Goal: Task Accomplishment & Management: Manage account settings

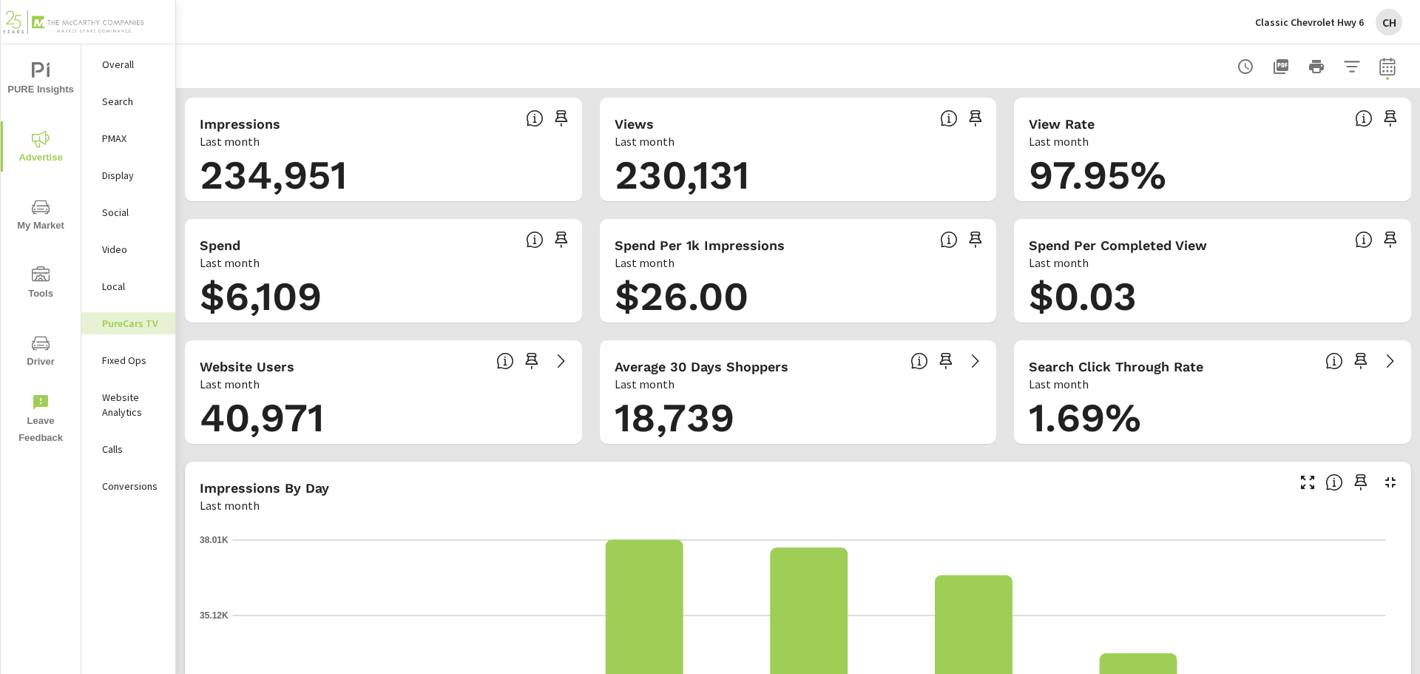
click at [1367, 18] on div "Classic Chevrolet Hwy 6 CH" at bounding box center [1328, 22] width 147 height 27
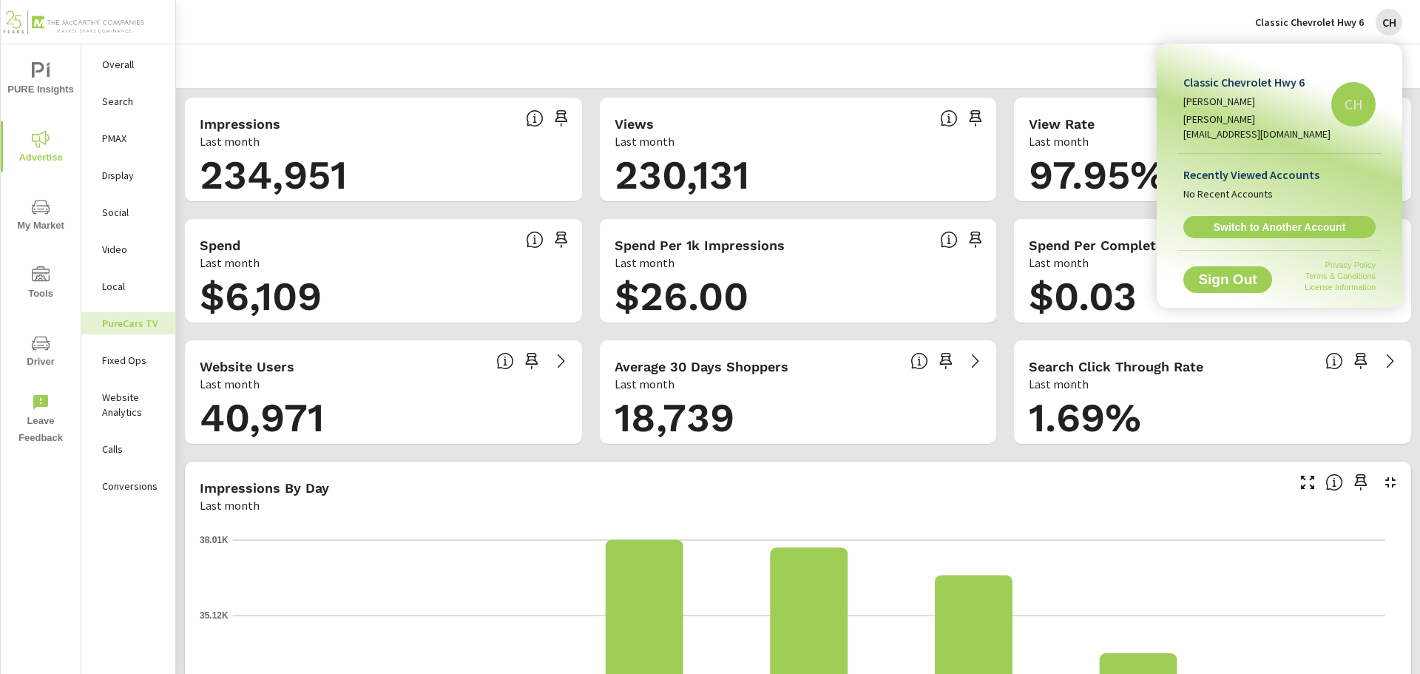
click at [1282, 220] on span "Switch to Another Account" at bounding box center [1279, 226] width 176 height 13
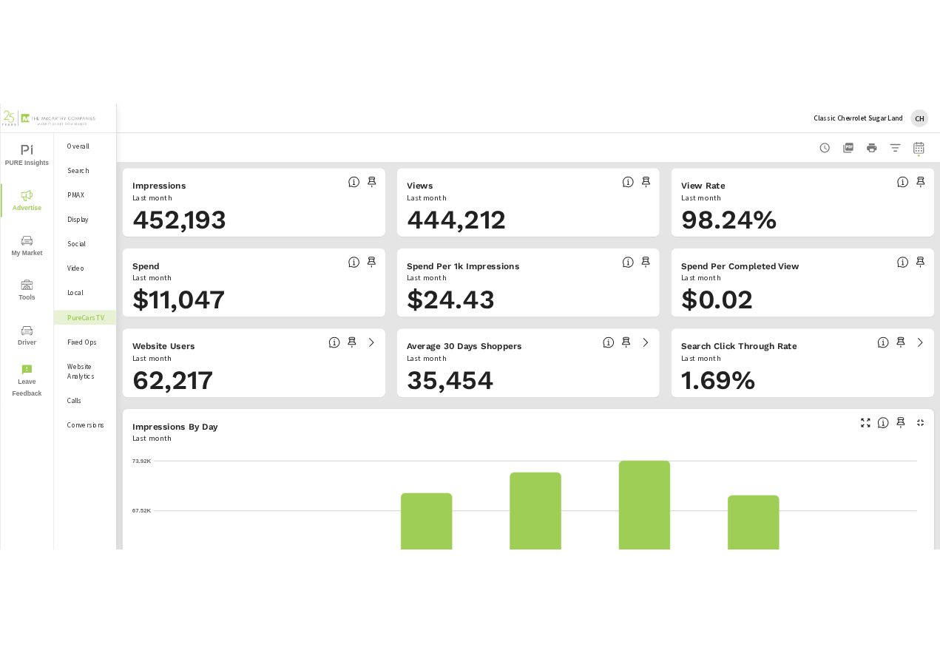
scroll to position [1, 0]
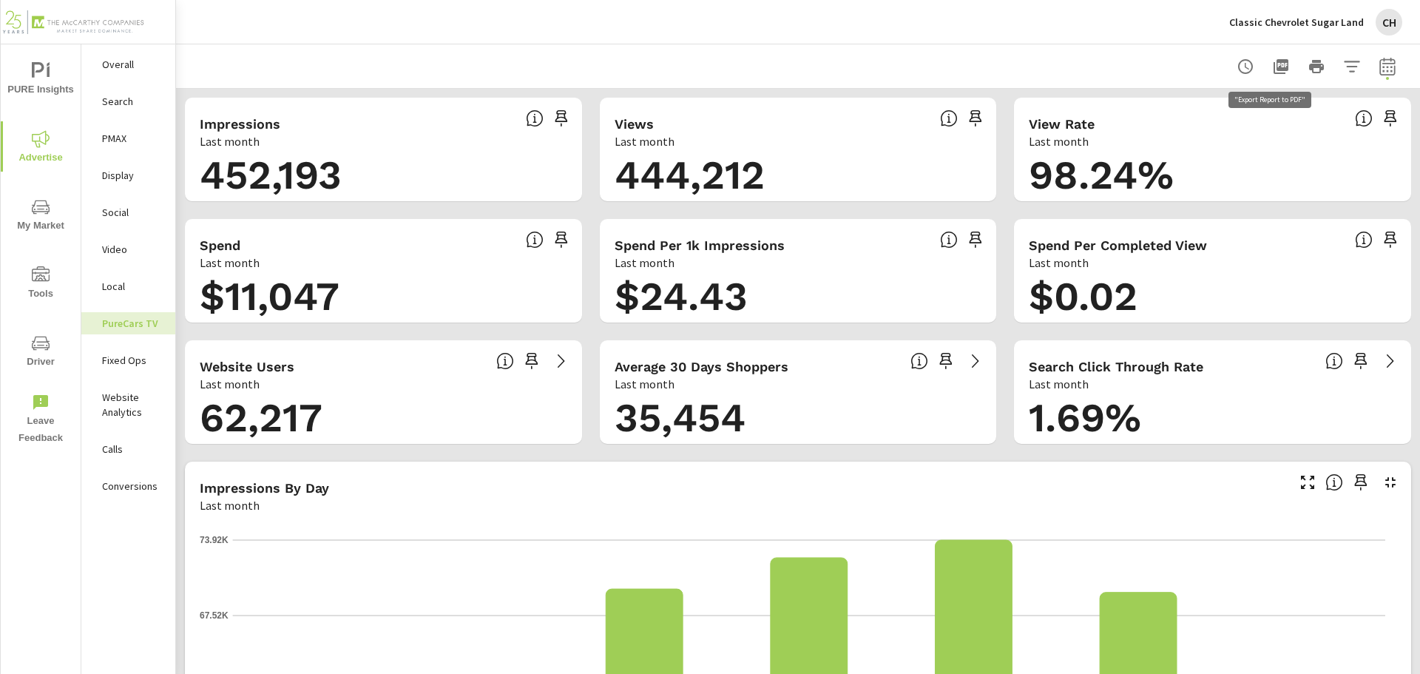
click at [1273, 69] on icon "button" at bounding box center [1280, 66] width 15 height 15
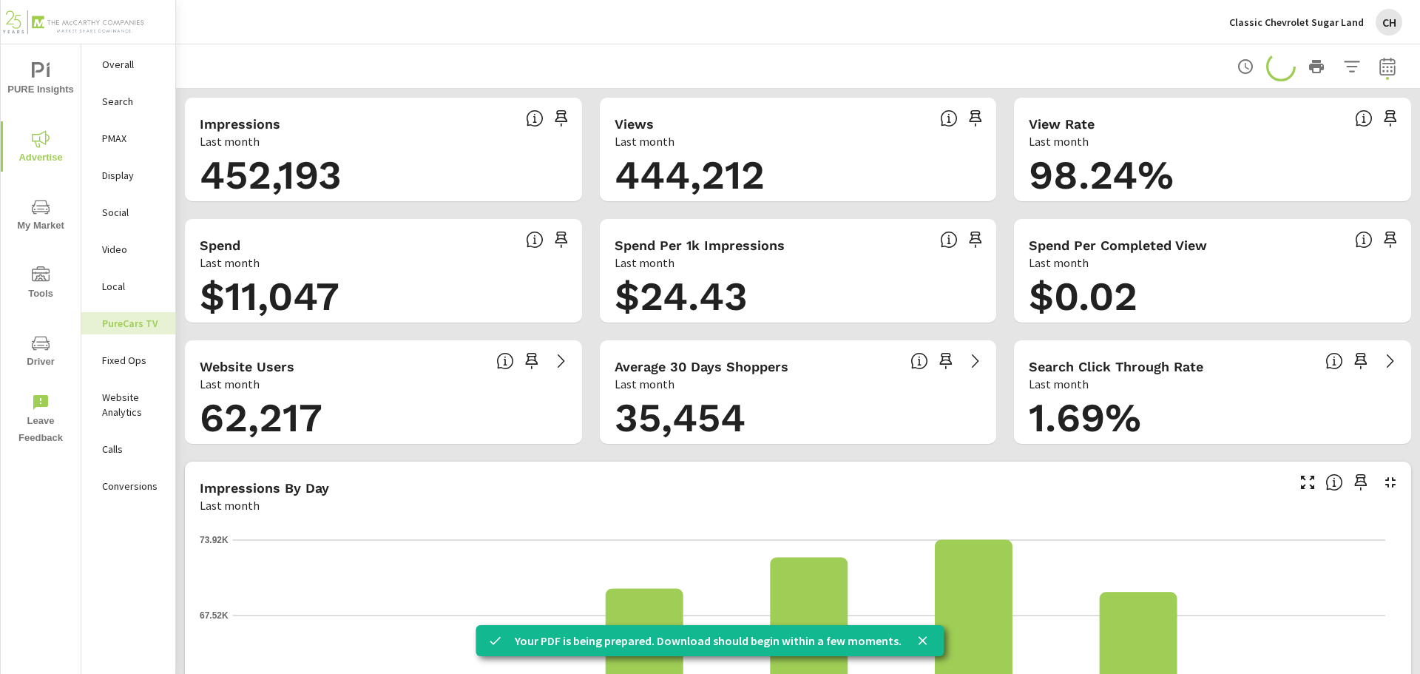
click at [918, 640] on icon "close" at bounding box center [922, 640] width 9 height 9
